Goal: Information Seeking & Learning: Learn about a topic

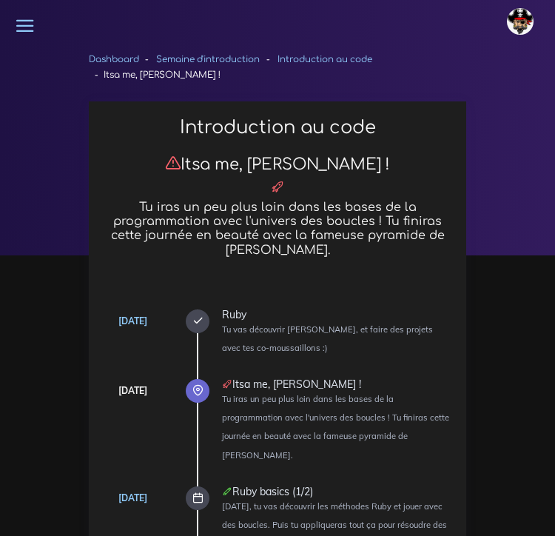
scroll to position [959, 0]
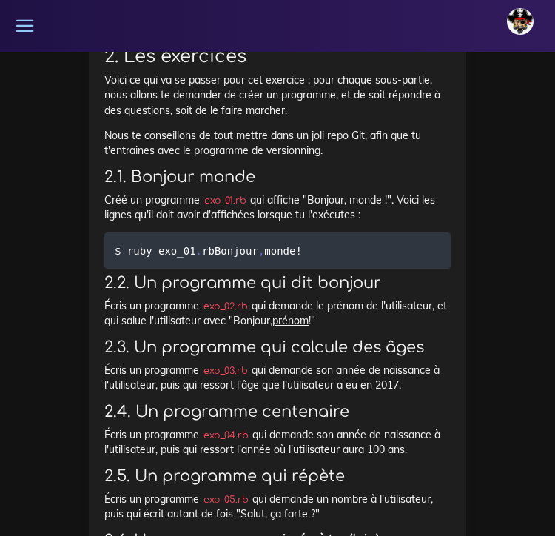
click at [25, 26] on icon at bounding box center [25, 26] width 21 height 21
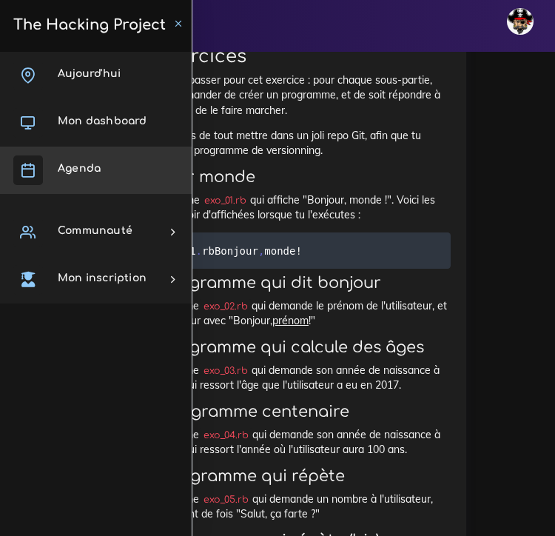
click at [91, 170] on span "Agenda" at bounding box center [79, 168] width 43 height 11
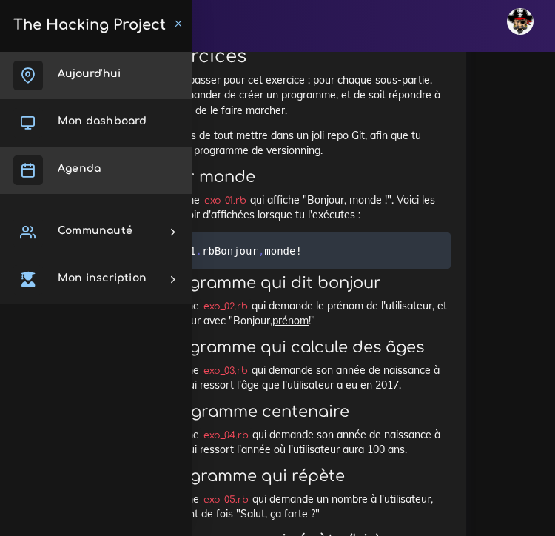
click at [113, 82] on link "Aujourd'hui" at bounding box center [96, 75] width 192 height 47
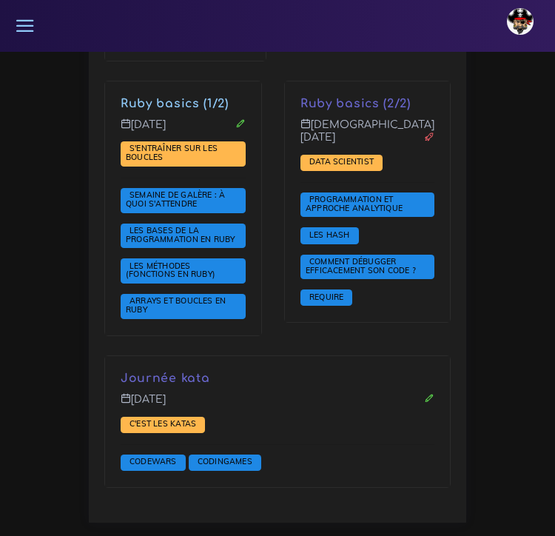
scroll to position [2177, 0]
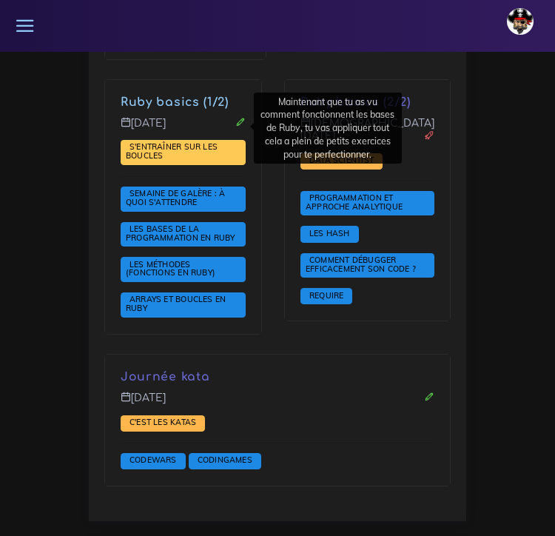
click at [186, 141] on span "S'entraîner sur les boucles" at bounding box center [172, 150] width 92 height 19
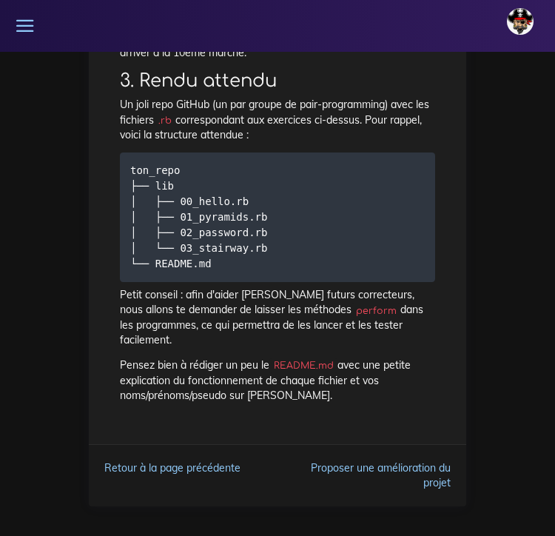
scroll to position [3375, 0]
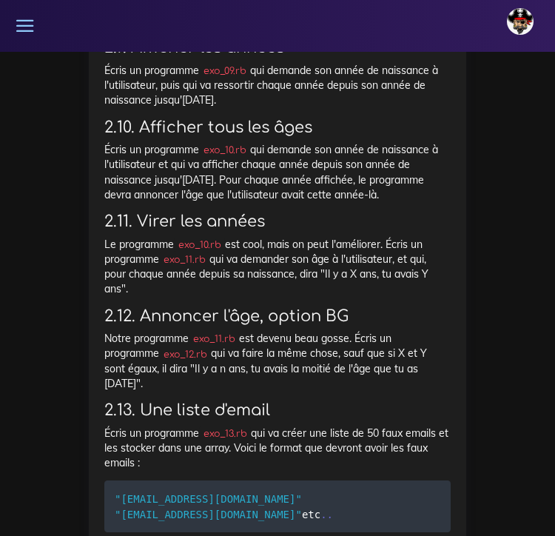
scroll to position [1644, 0]
